Goal: Check status: Check status

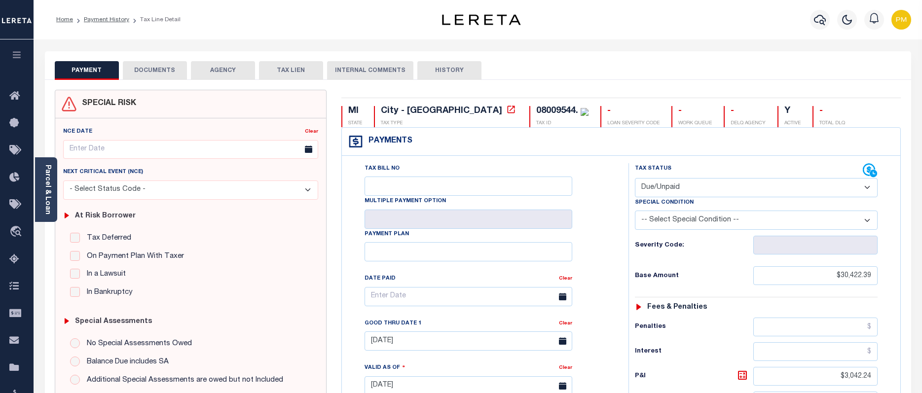
select select "DUE"
click at [823, 19] on icon "button" at bounding box center [820, 20] width 12 height 10
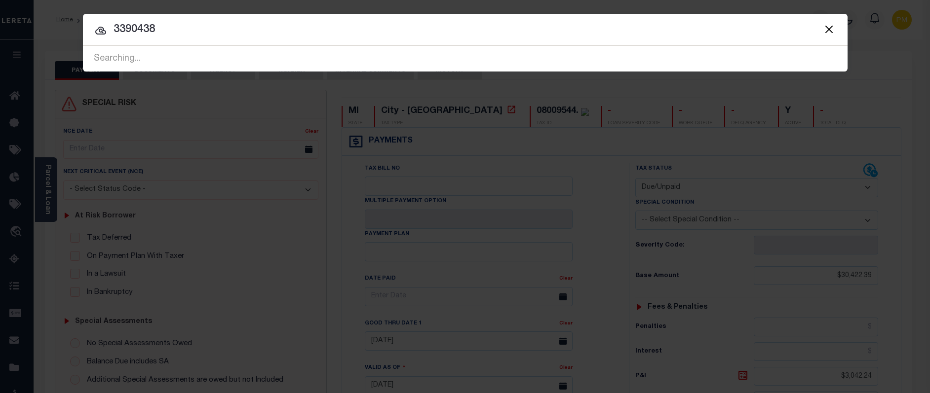
type input "3390438"
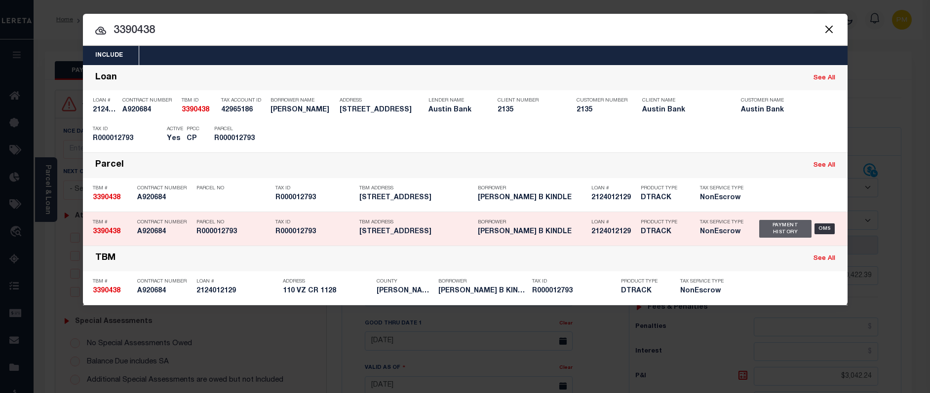
click at [779, 229] on div "Payment History" at bounding box center [785, 229] width 53 height 18
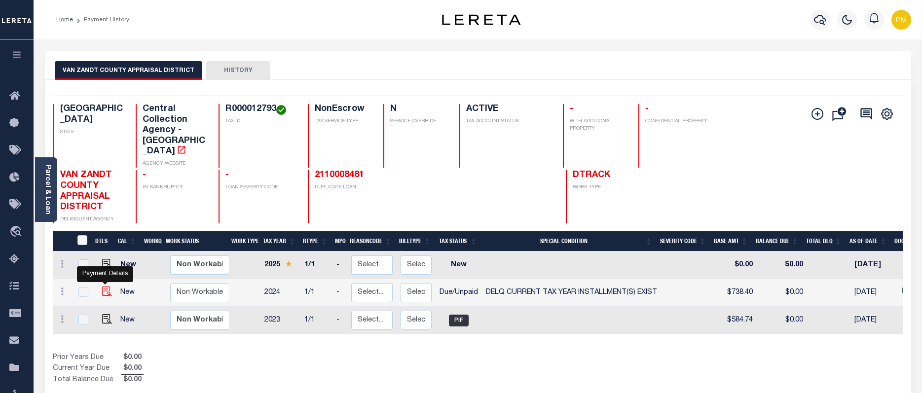
click at [106, 287] on img "" at bounding box center [107, 292] width 10 height 10
checkbox input "true"
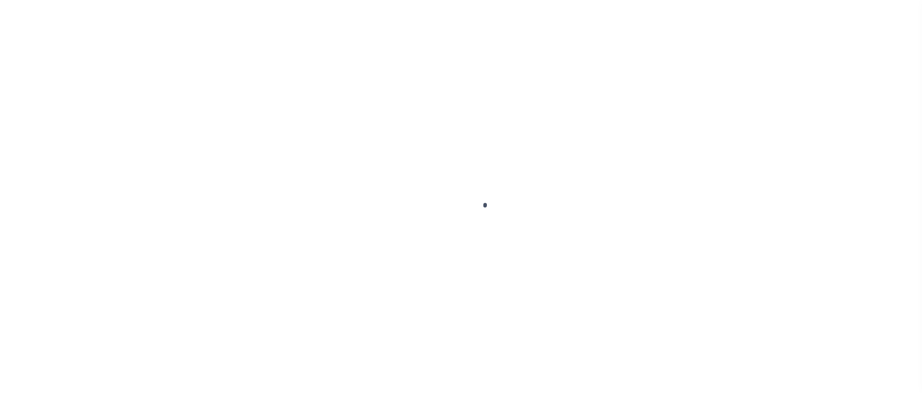
select select "DUE"
select select "17"
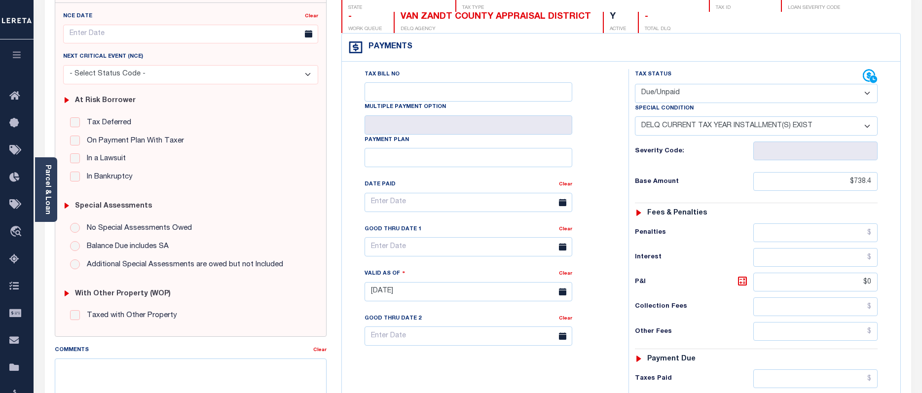
scroll to position [49, 0]
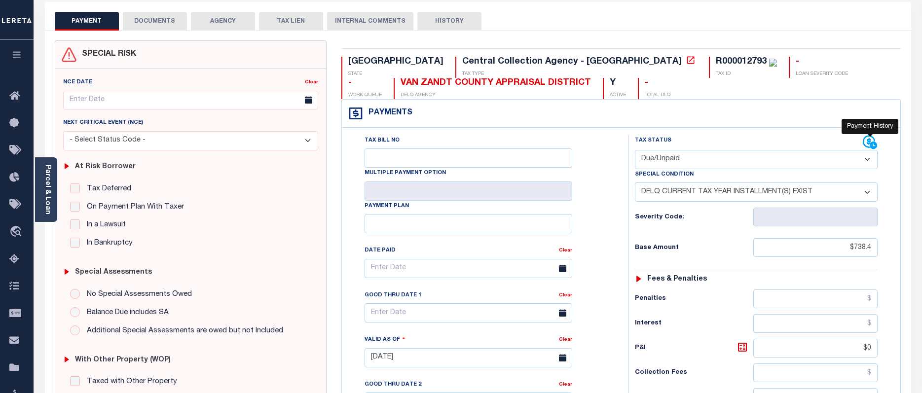
click at [866, 144] on icon at bounding box center [870, 142] width 15 height 15
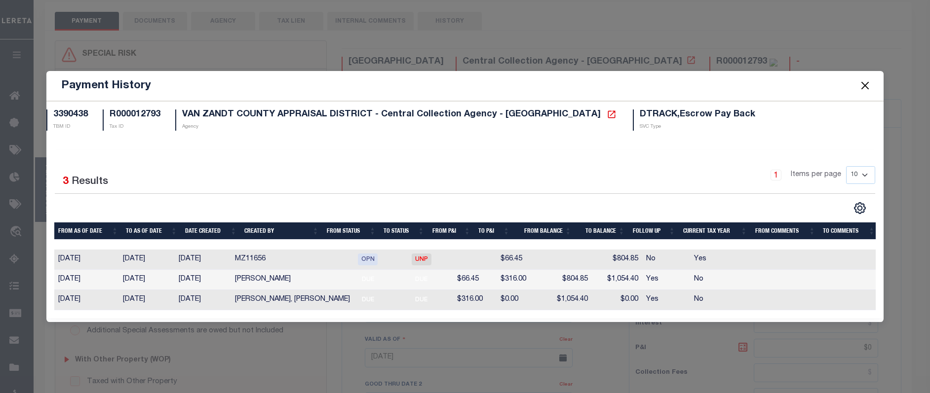
click at [865, 82] on button "Close" at bounding box center [865, 85] width 13 height 13
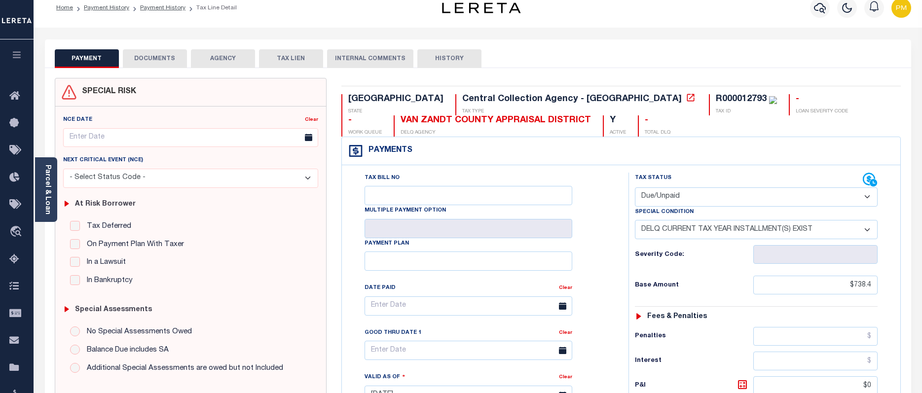
scroll to position [0, 0]
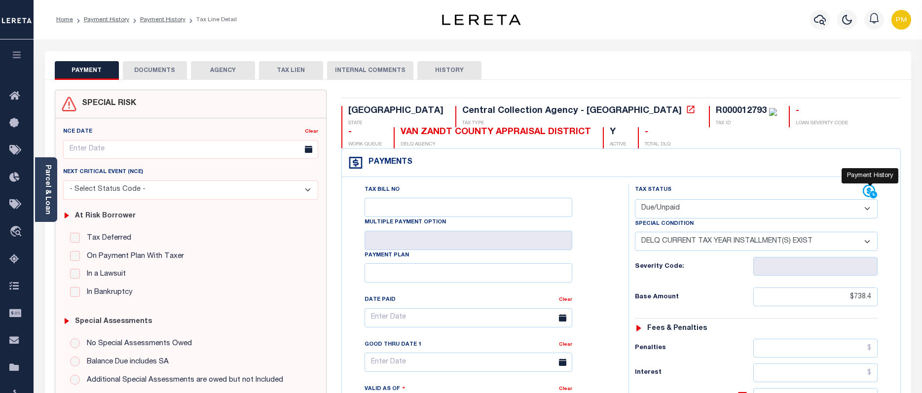
click at [869, 192] on icon at bounding box center [870, 192] width 15 height 15
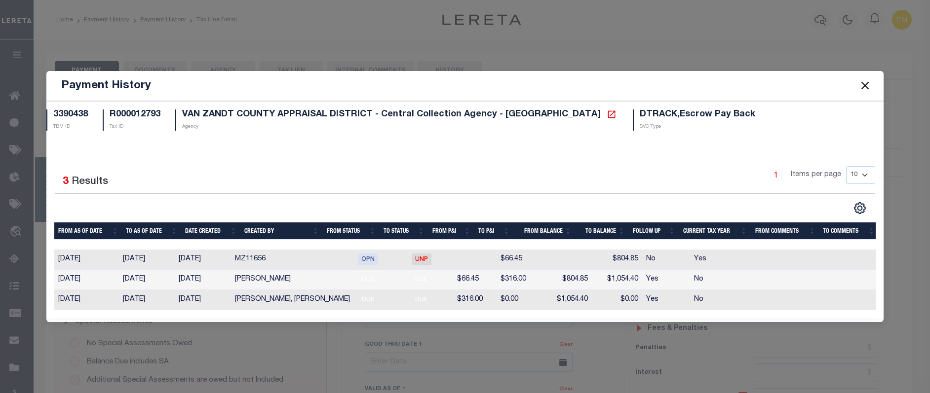
click at [868, 81] on button "Close" at bounding box center [865, 85] width 13 height 13
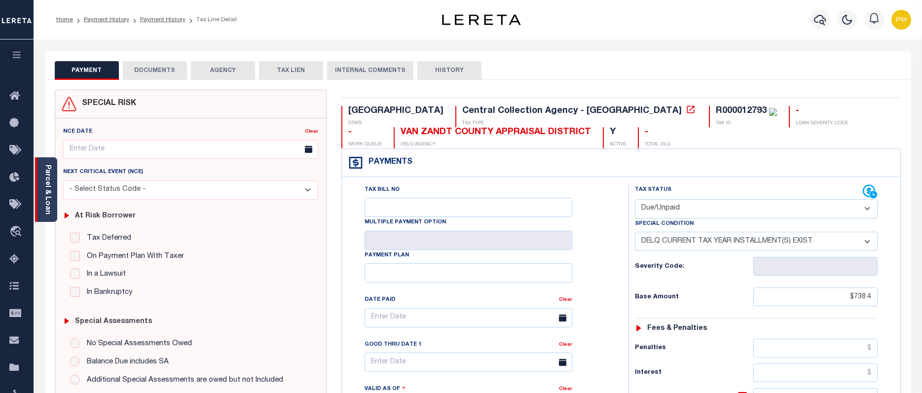
click at [42, 190] on div "Parcel & Loan" at bounding box center [46, 189] width 22 height 65
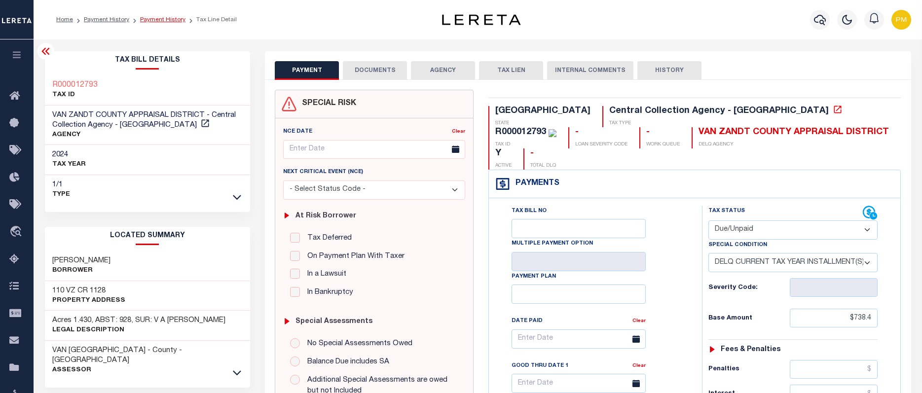
click at [166, 20] on link "Payment History" at bounding box center [162, 20] width 45 height 6
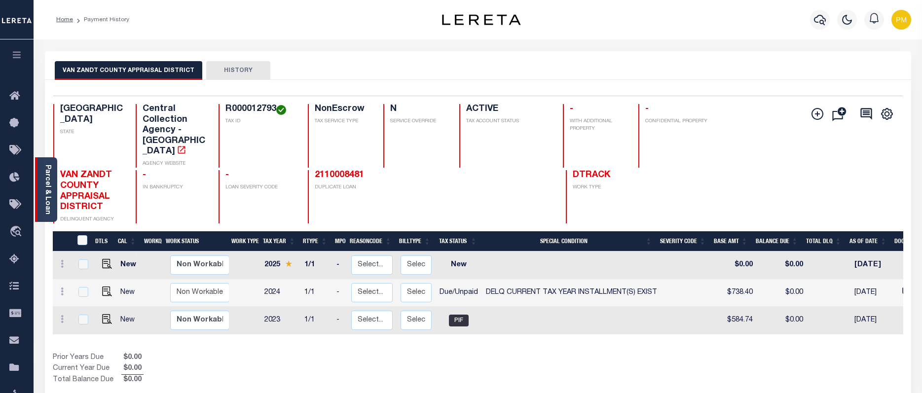
click at [50, 190] on link "Parcel & Loan" at bounding box center [47, 190] width 7 height 50
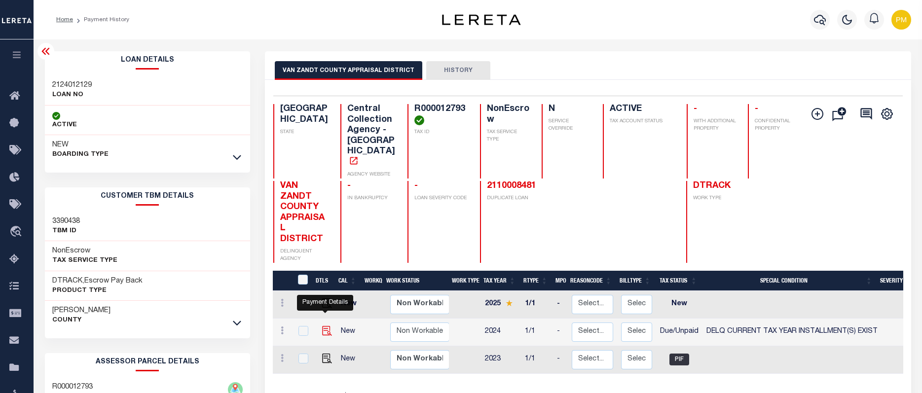
click at [326, 326] on img "" at bounding box center [327, 331] width 10 height 10
checkbox input "true"
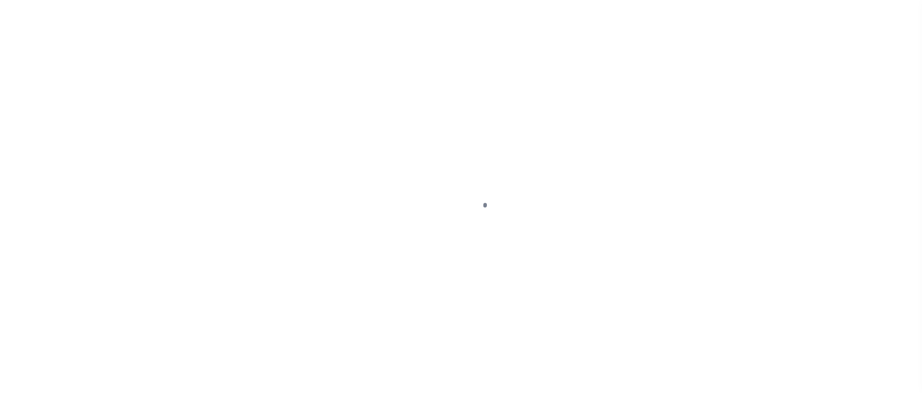
select select "DUE"
select select "17"
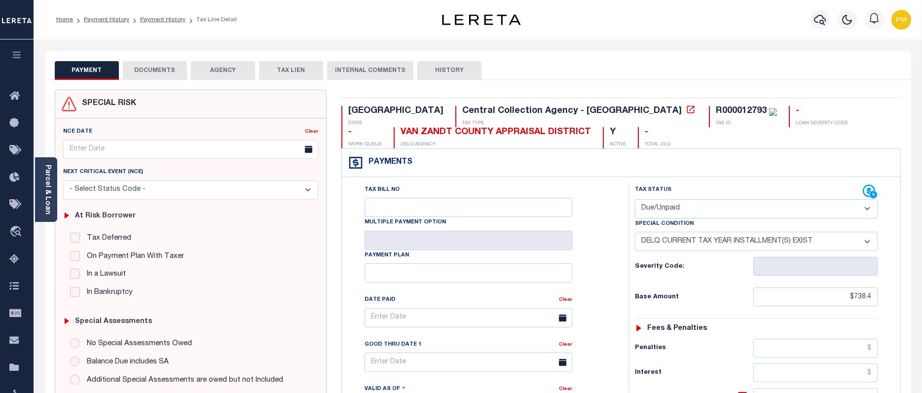
click at [151, 74] on button "DOCUMENTS" at bounding box center [155, 70] width 64 height 19
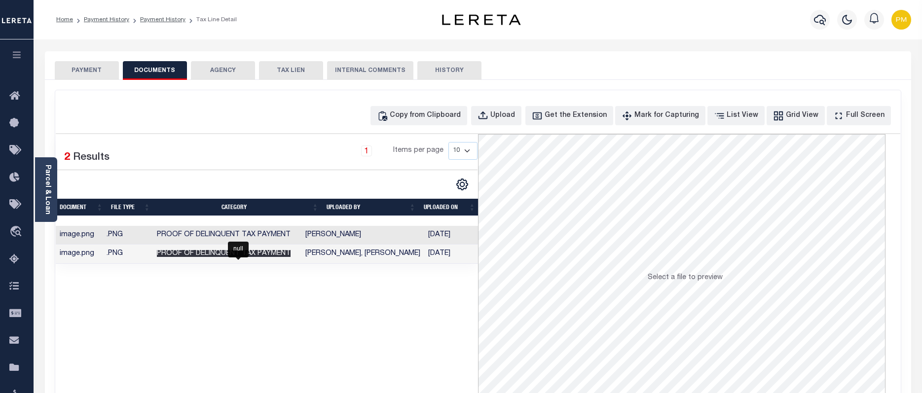
click at [260, 251] on span "Proof of Delinquent Tax Payment" at bounding box center [224, 253] width 134 height 7
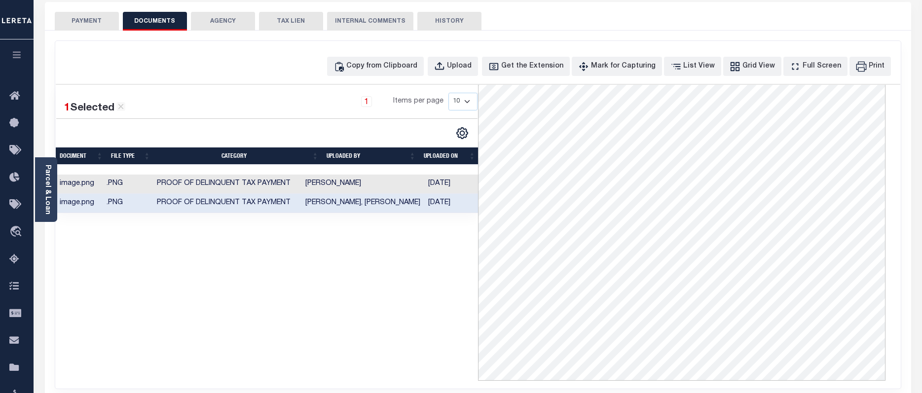
scroll to position [26, 0]
click at [83, 20] on button "PAYMENT" at bounding box center [87, 21] width 64 height 19
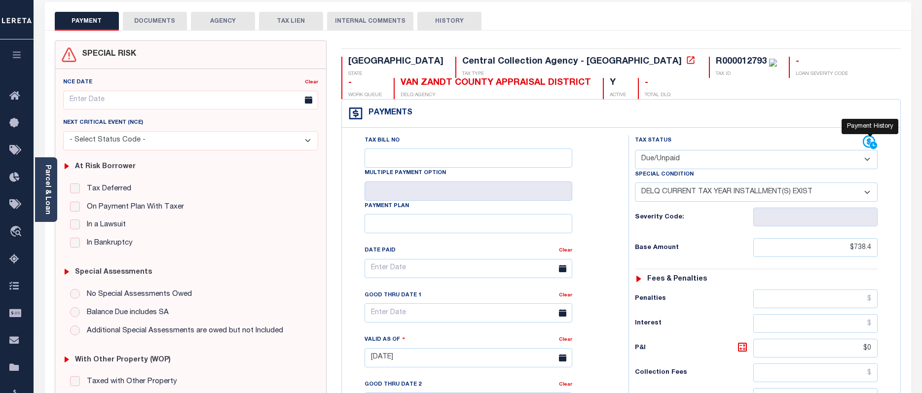
click at [864, 142] on icon at bounding box center [869, 142] width 12 height 12
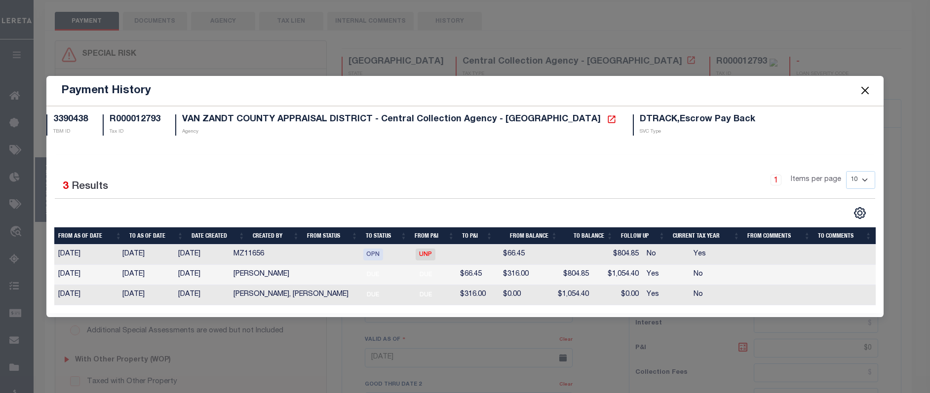
click at [822, 93] on div "Payment History" at bounding box center [464, 91] width 837 height 30
click at [867, 92] on button "Close" at bounding box center [865, 90] width 13 height 13
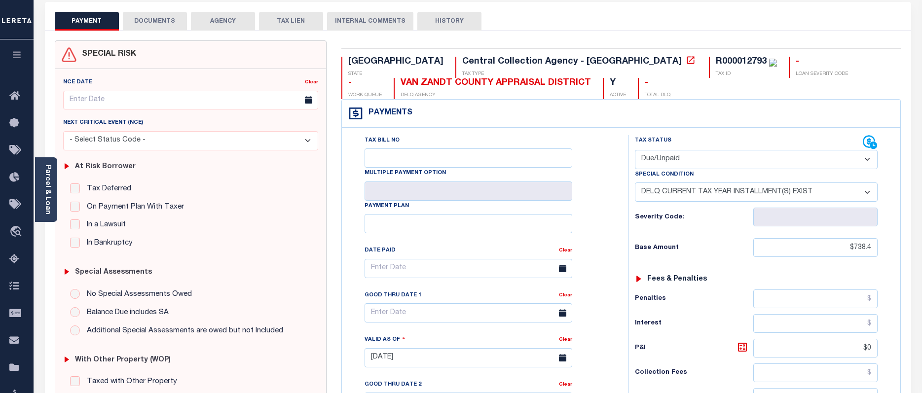
drag, startPoint x: 157, startPoint y: 20, endPoint x: 187, endPoint y: 42, distance: 37.3
click at [158, 20] on button "DOCUMENTS" at bounding box center [155, 21] width 64 height 19
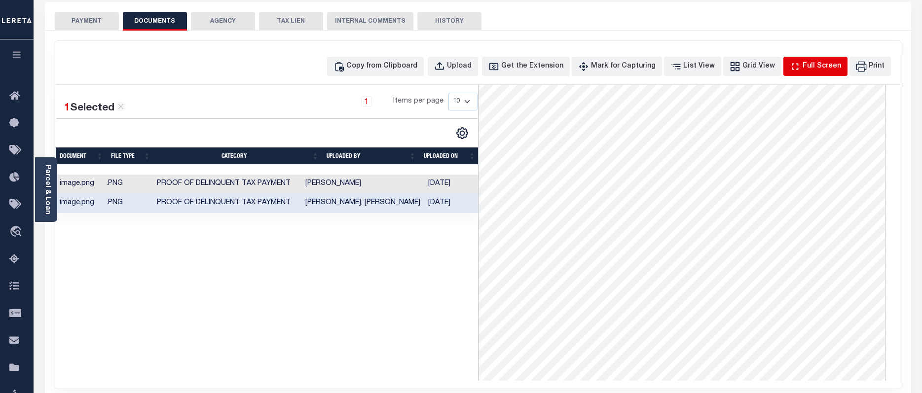
click at [822, 63] on div "Full Screen" at bounding box center [822, 66] width 38 height 11
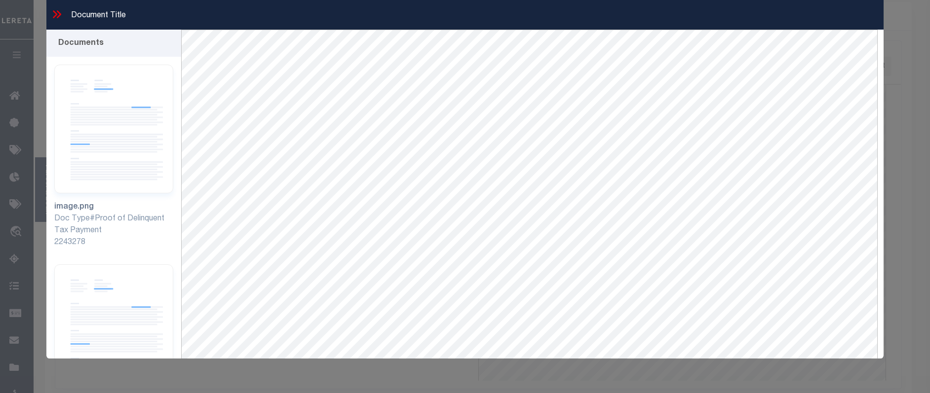
click at [59, 16] on icon at bounding box center [59, 14] width 4 height 8
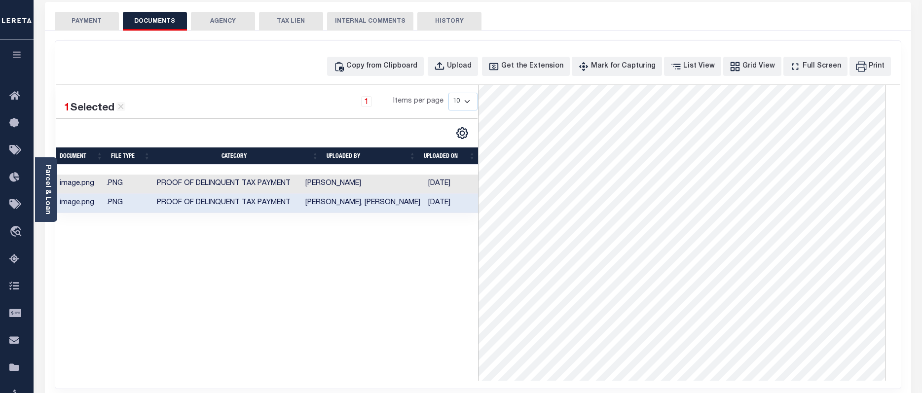
click at [81, 20] on button "PAYMENT" at bounding box center [87, 21] width 64 height 19
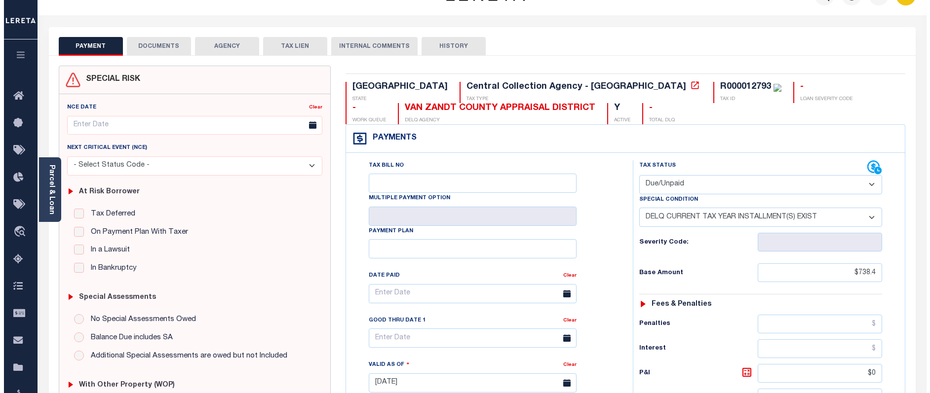
scroll to position [0, 0]
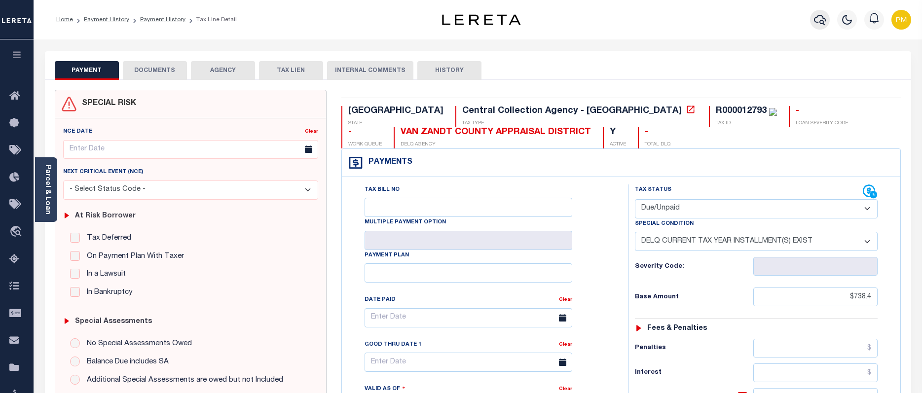
drag, startPoint x: 823, startPoint y: 20, endPoint x: 816, endPoint y: 20, distance: 6.9
click at [816, 20] on icon "button" at bounding box center [820, 20] width 12 height 12
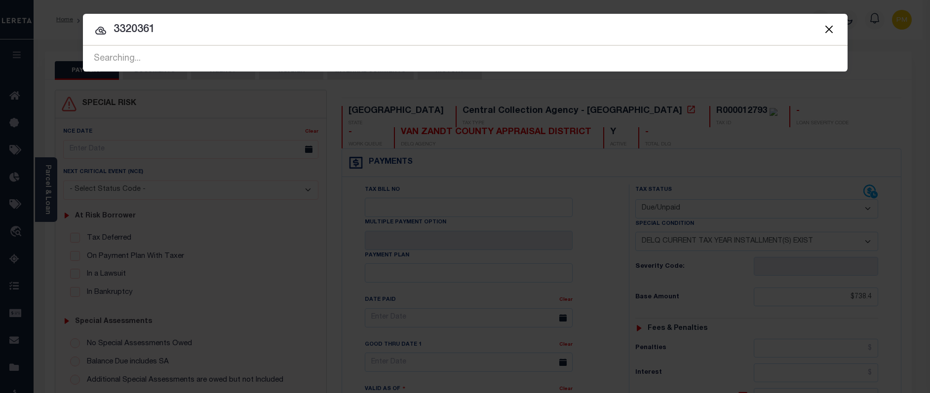
type input "3320361"
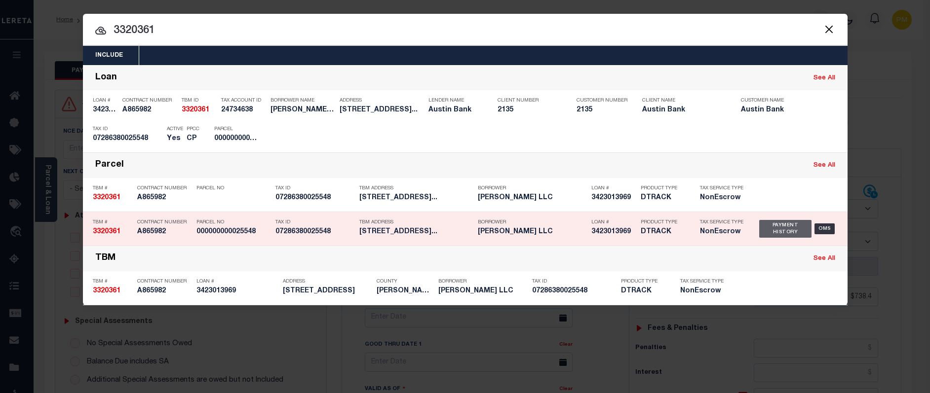
click at [779, 233] on div "Payment History" at bounding box center [785, 229] width 53 height 18
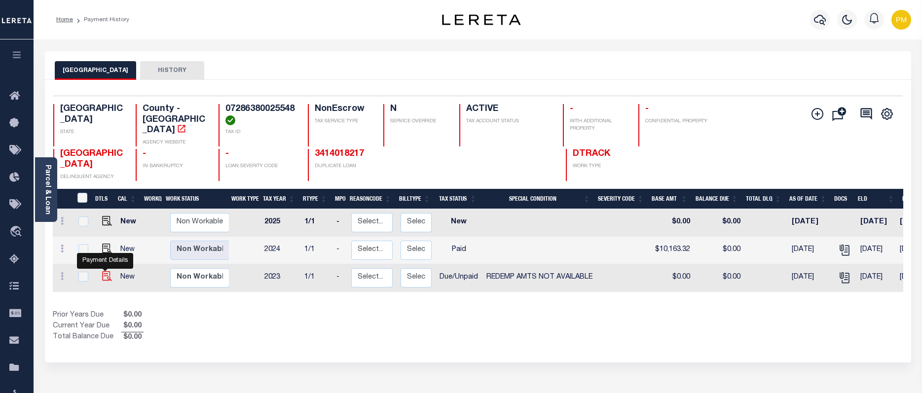
click at [105, 271] on img "" at bounding box center [107, 276] width 10 height 10
checkbox input "true"
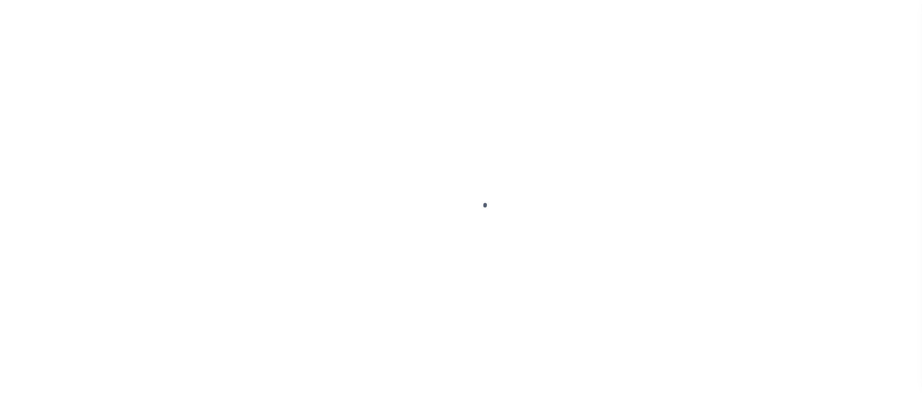
select select "DUE"
select select "24"
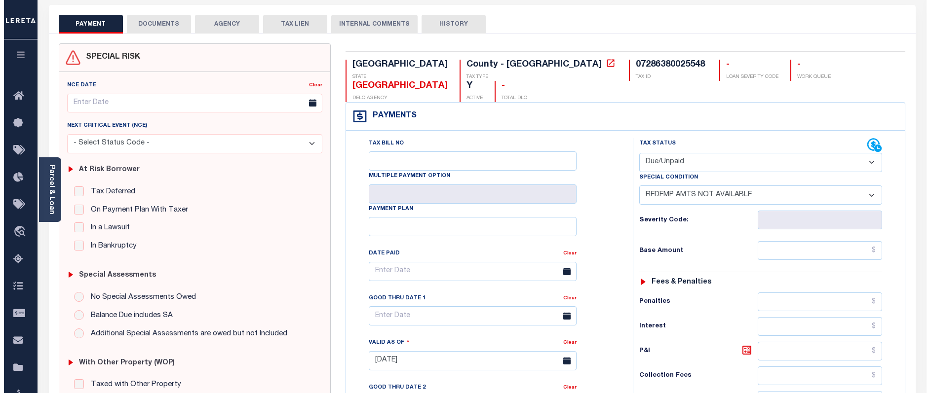
scroll to position [37, 0]
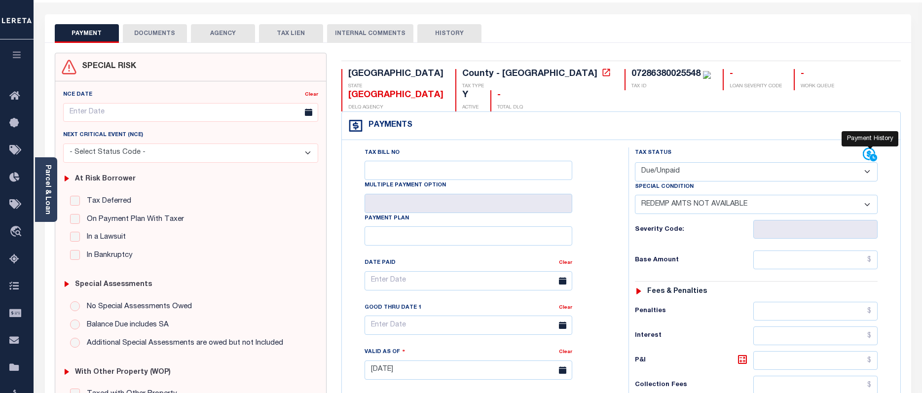
click at [868, 148] on icon at bounding box center [869, 154] width 12 height 12
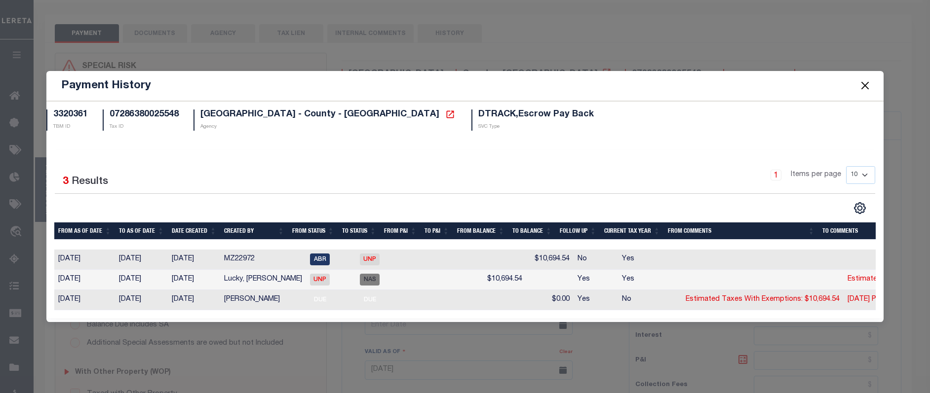
click at [816, 80] on div "Payment History" at bounding box center [464, 86] width 837 height 30
